Goal: Task Accomplishment & Management: Use online tool/utility

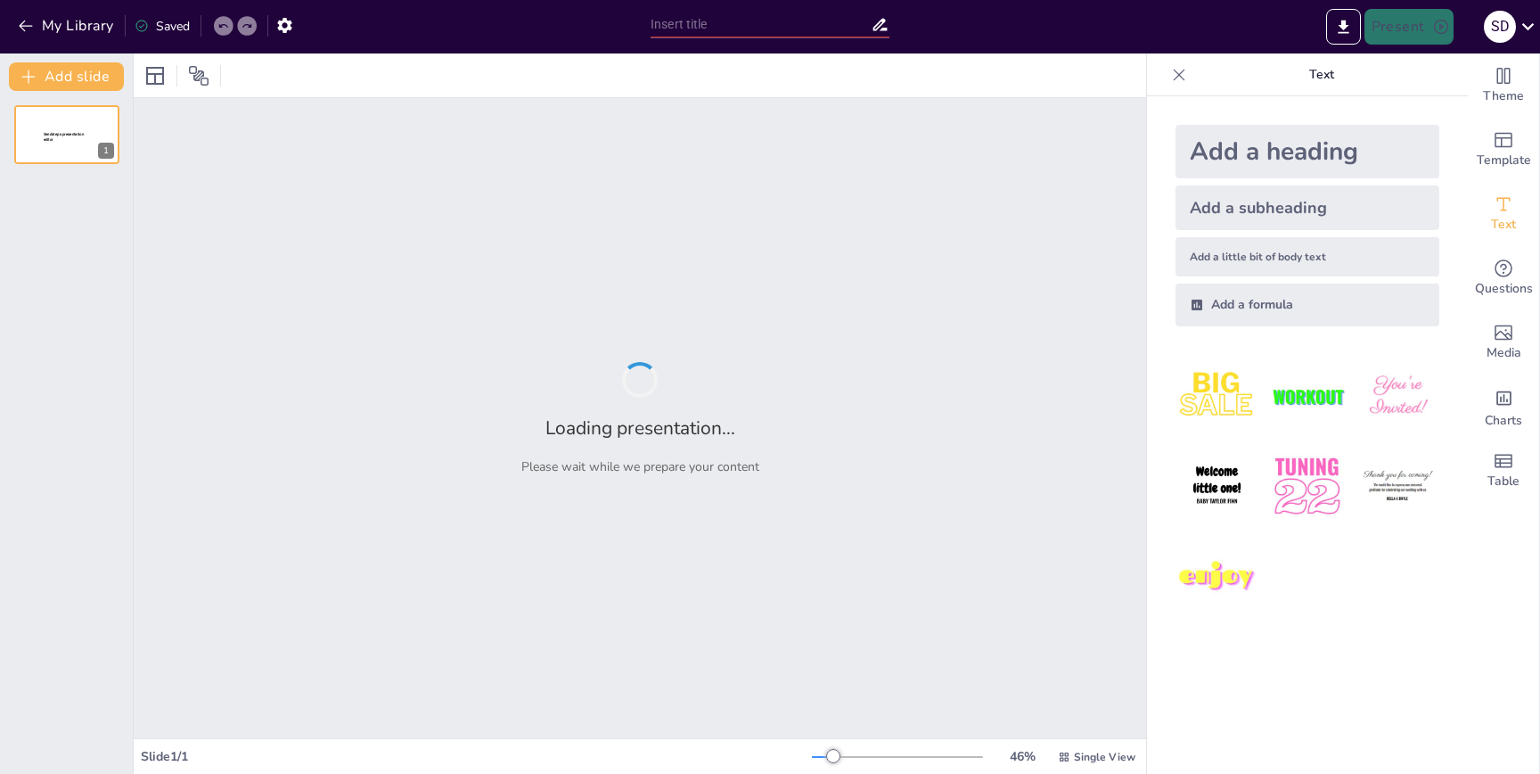
type input "Mission Possible: Turning Students into Community Superheroes!"
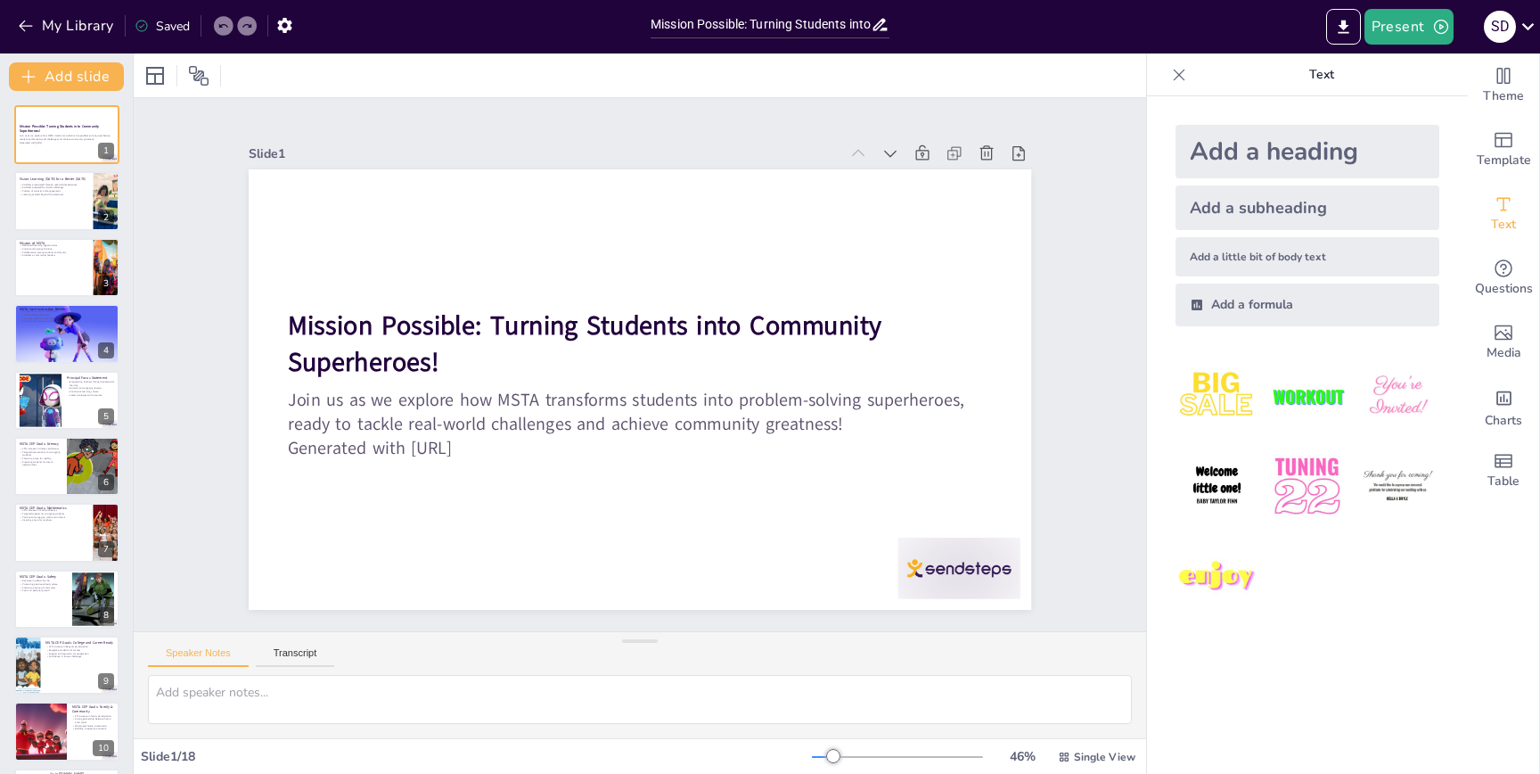
checkbox input "true"
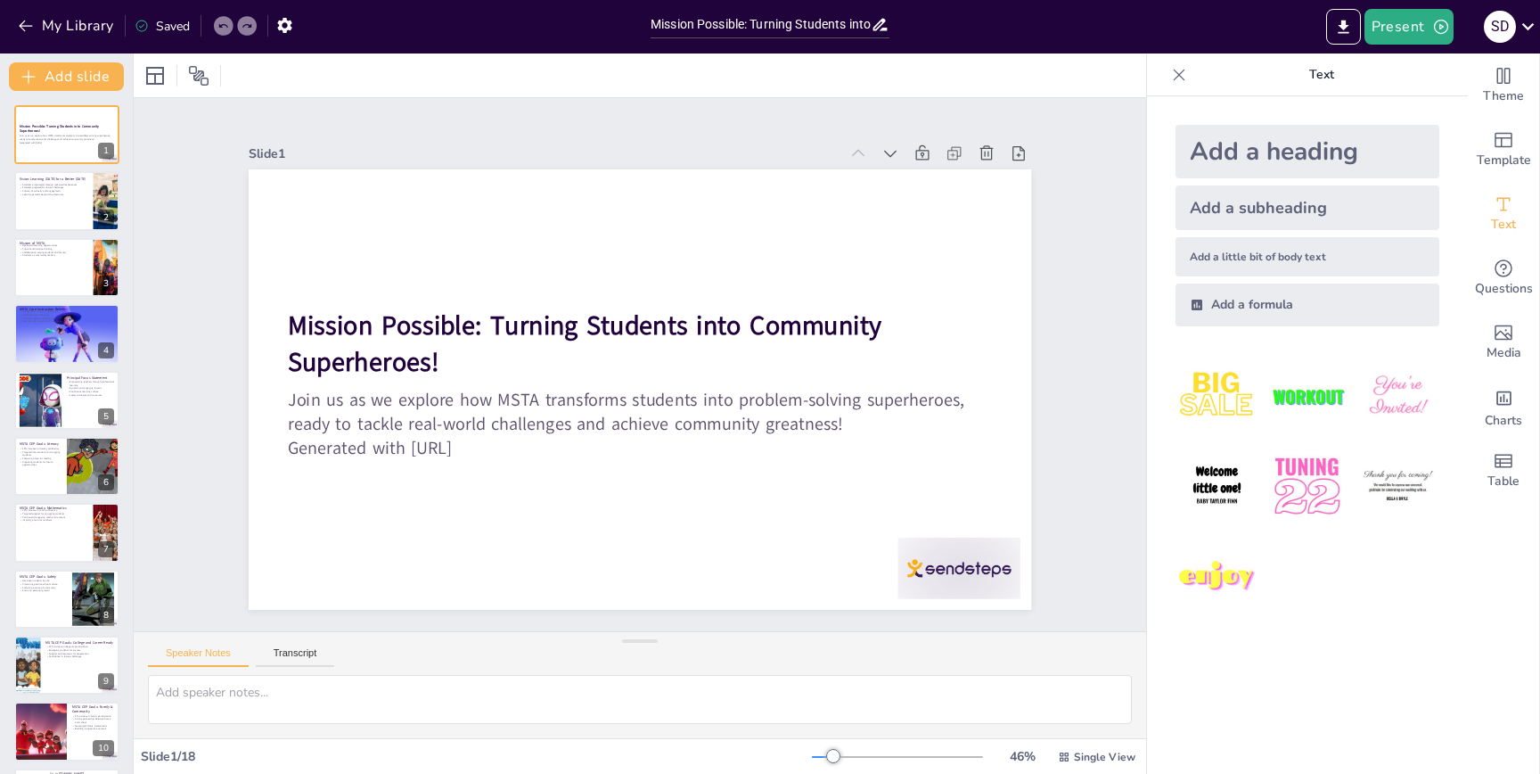
checkbox input "true"
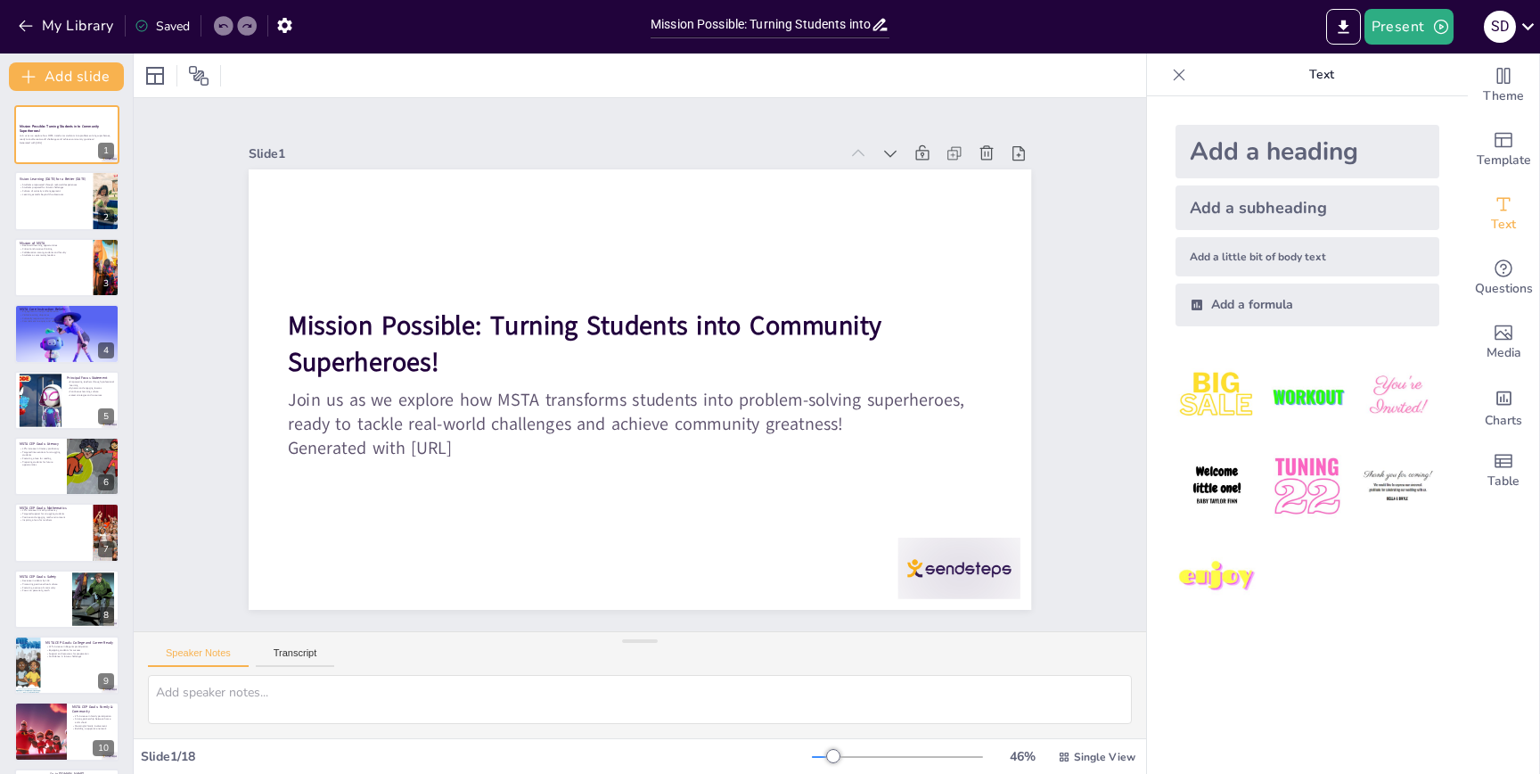
checkbox input "true"
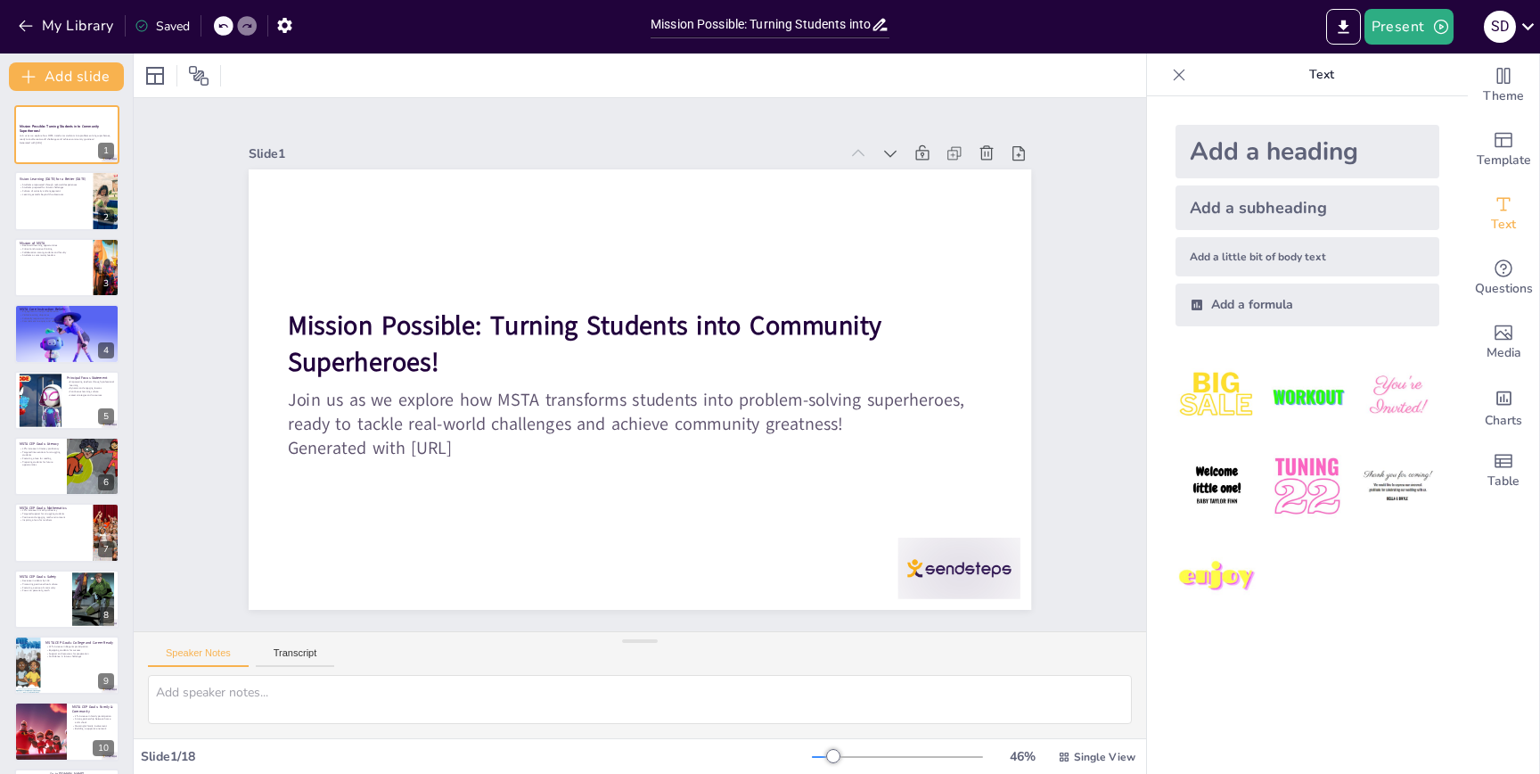
checkbox input "true"
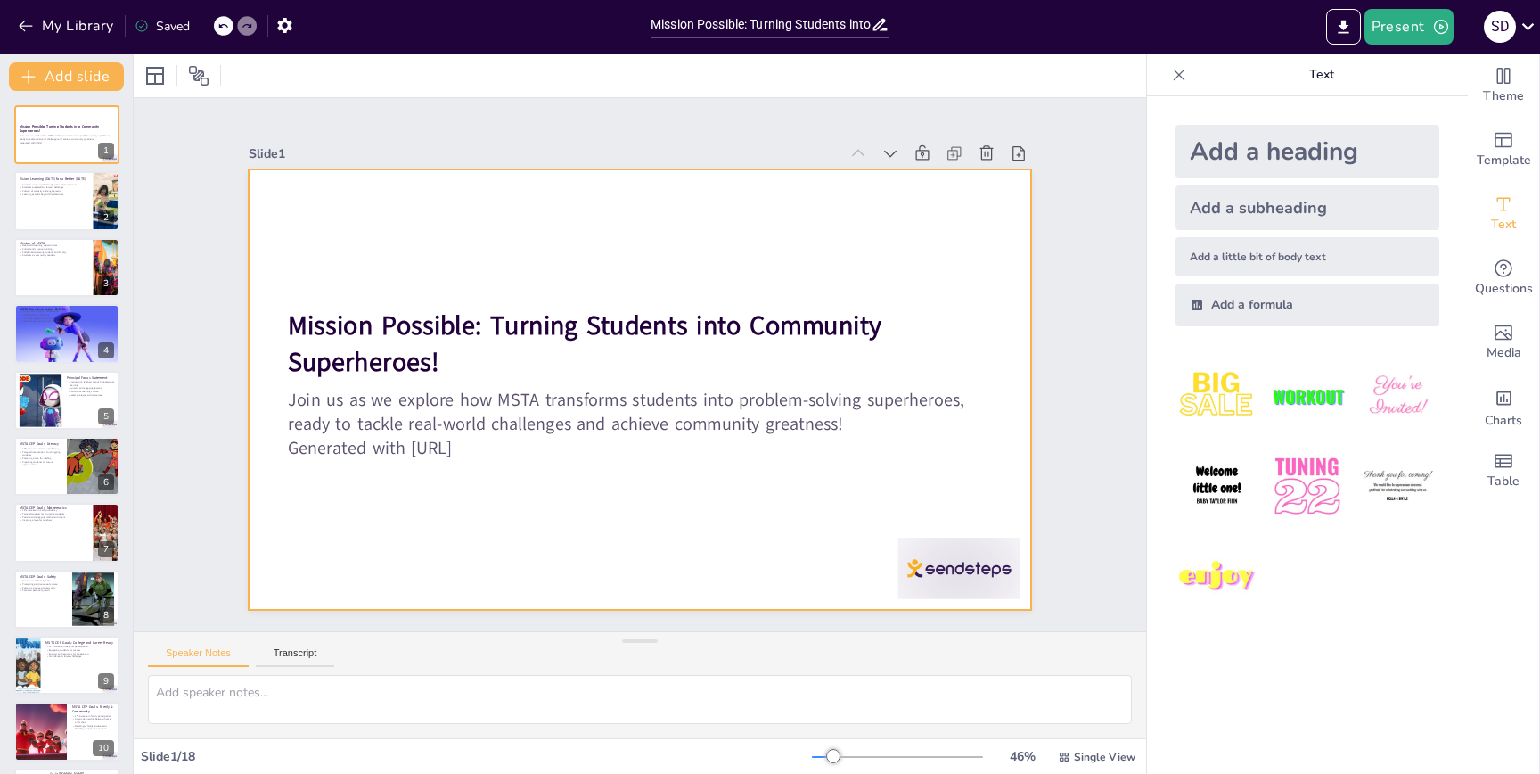
checkbox input "true"
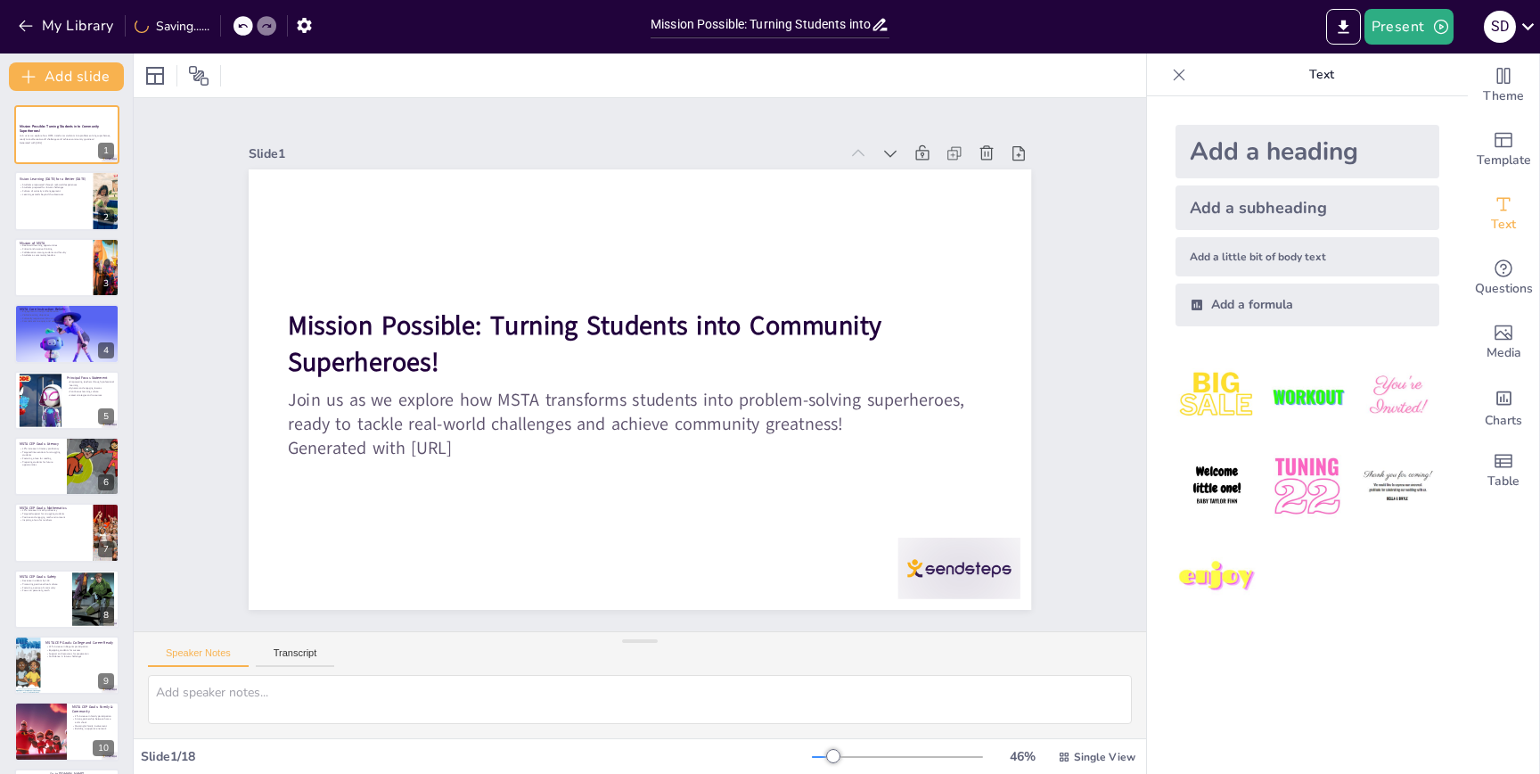
checkbox input "true"
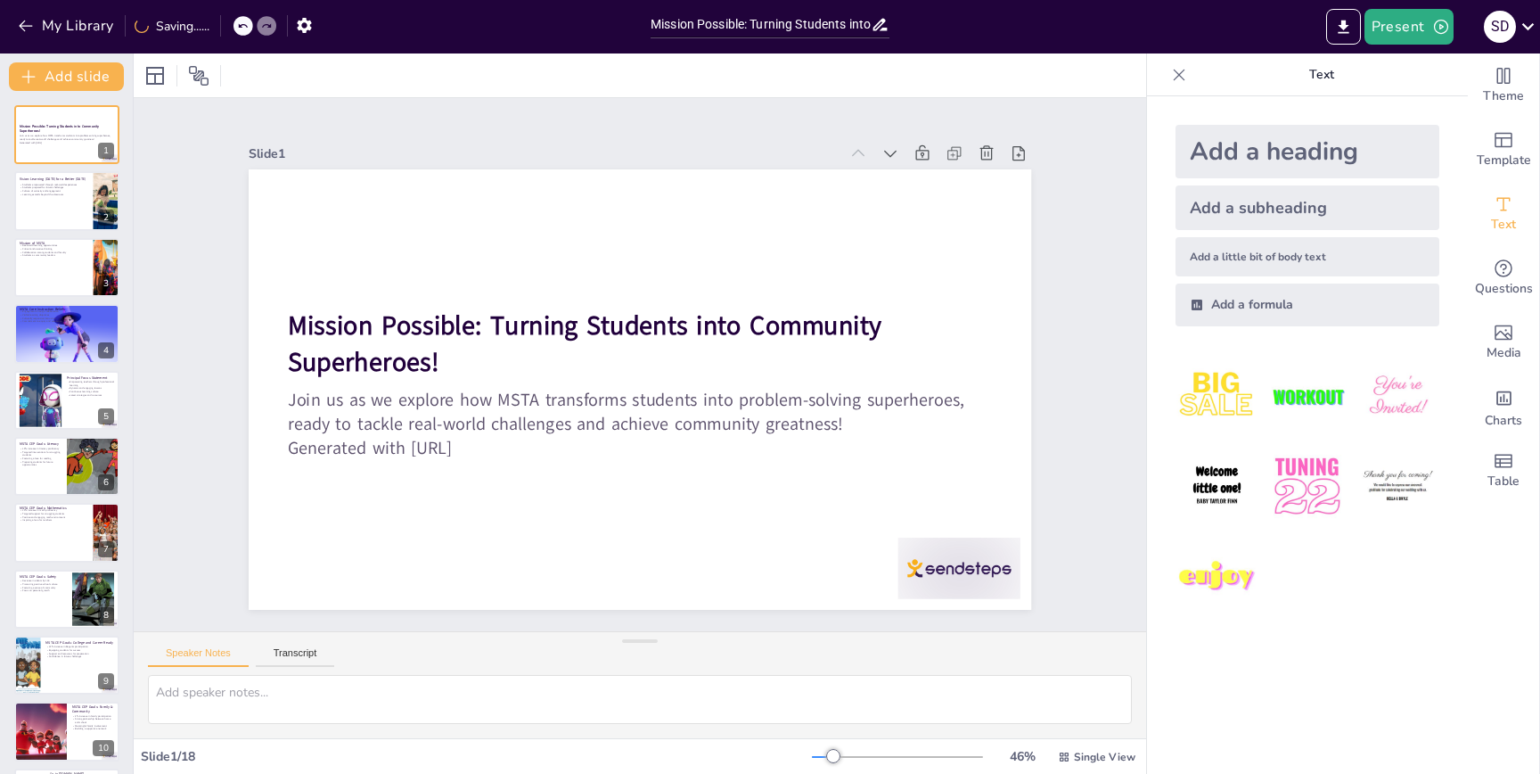
checkbox input "true"
